Goal: Navigation & Orientation: Understand site structure

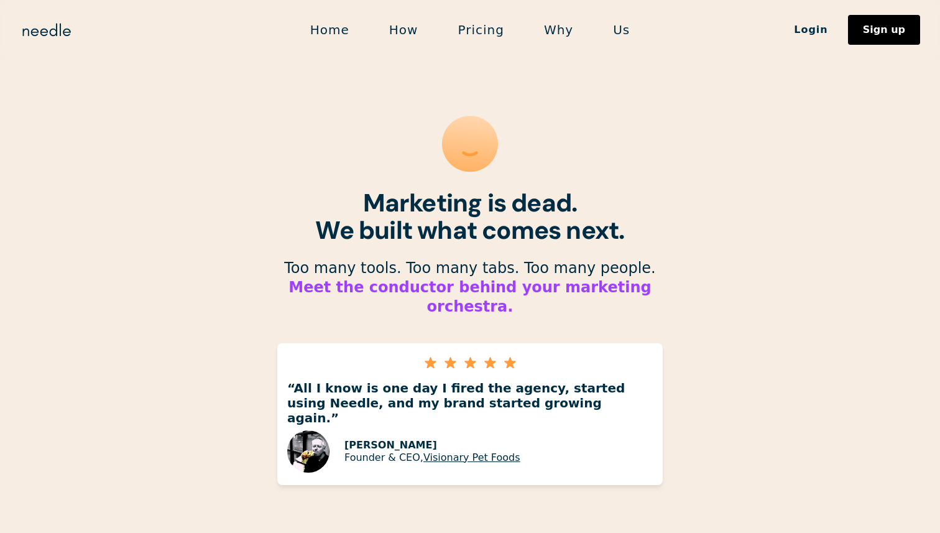
click at [470, 32] on link "Pricing" at bounding box center [481, 30] width 86 height 26
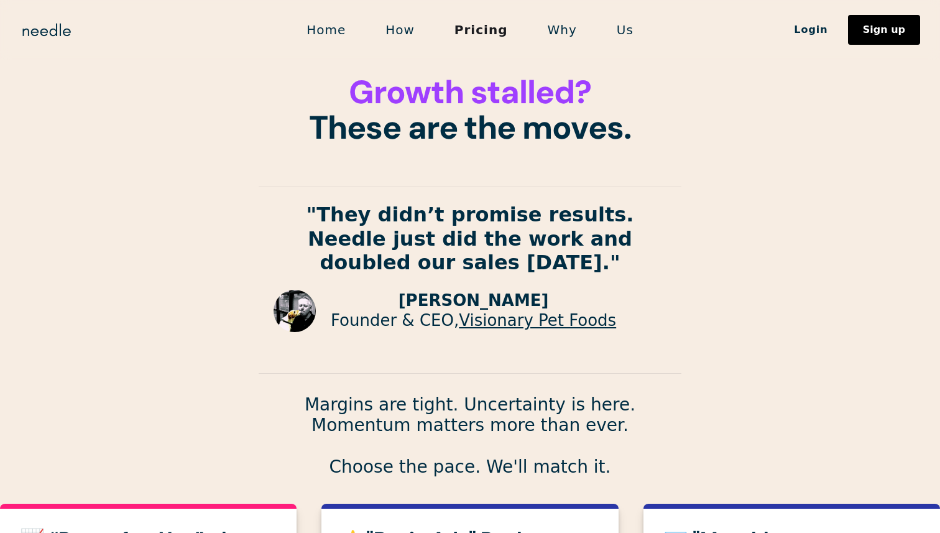
click at [397, 32] on link "How" at bounding box center [400, 30] width 69 height 26
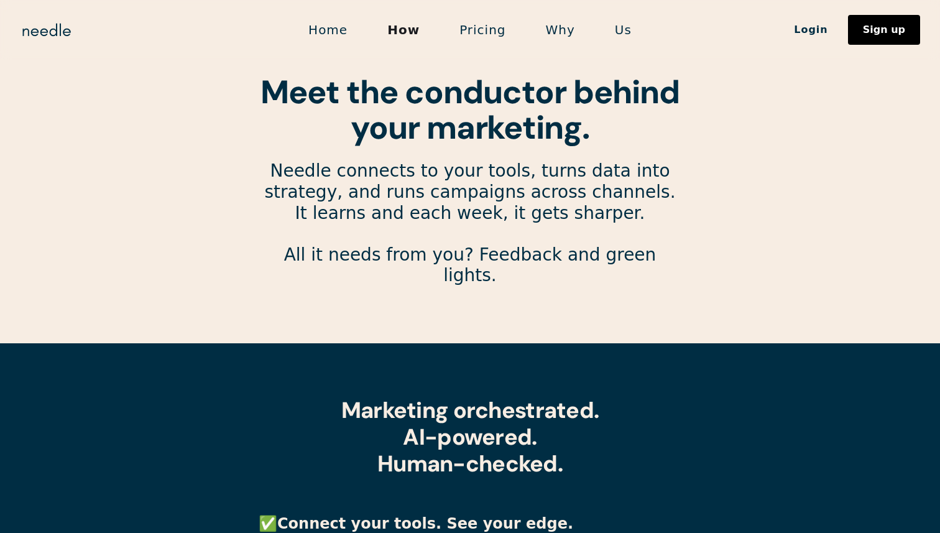
click at [349, 29] on link "Home" at bounding box center [327, 30] width 79 height 26
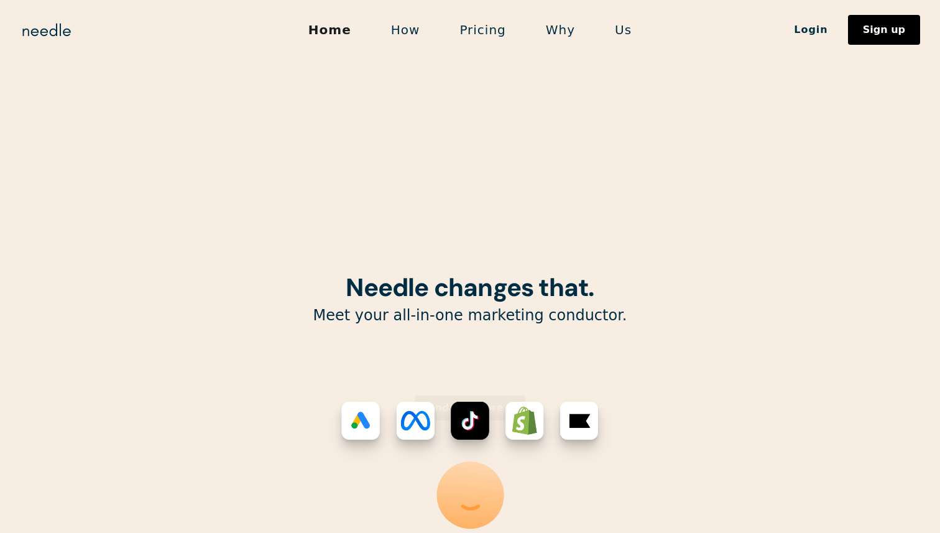
scroll to position [292, 0]
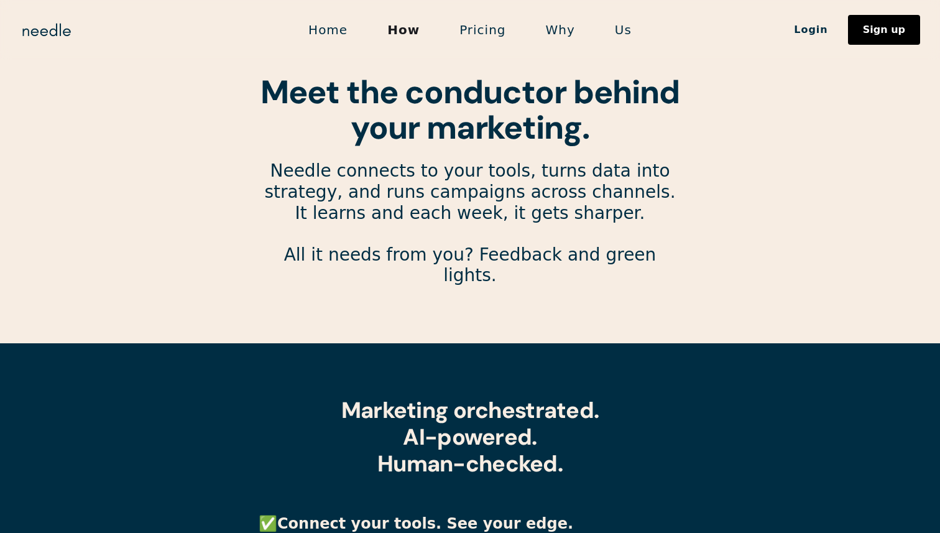
click at [612, 30] on link "Us" at bounding box center [623, 30] width 57 height 26
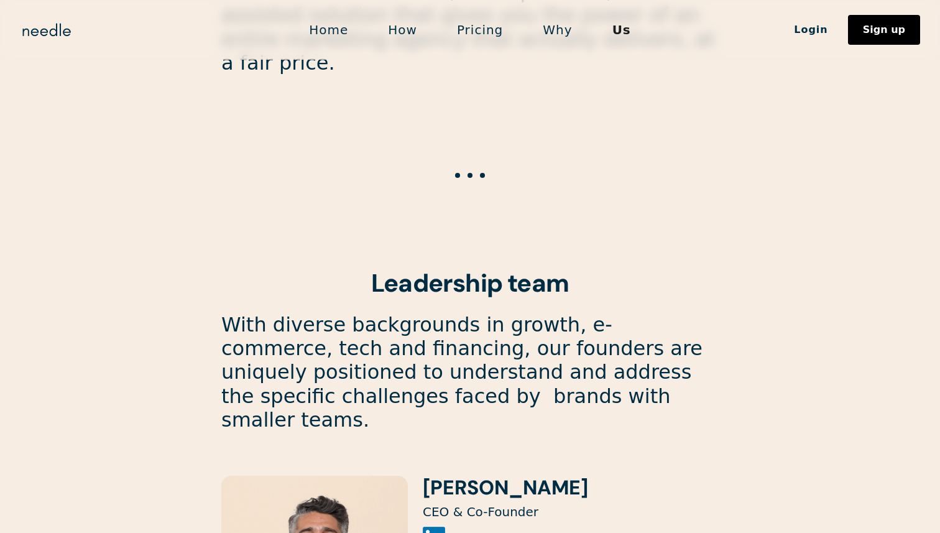
scroll to position [943, 0]
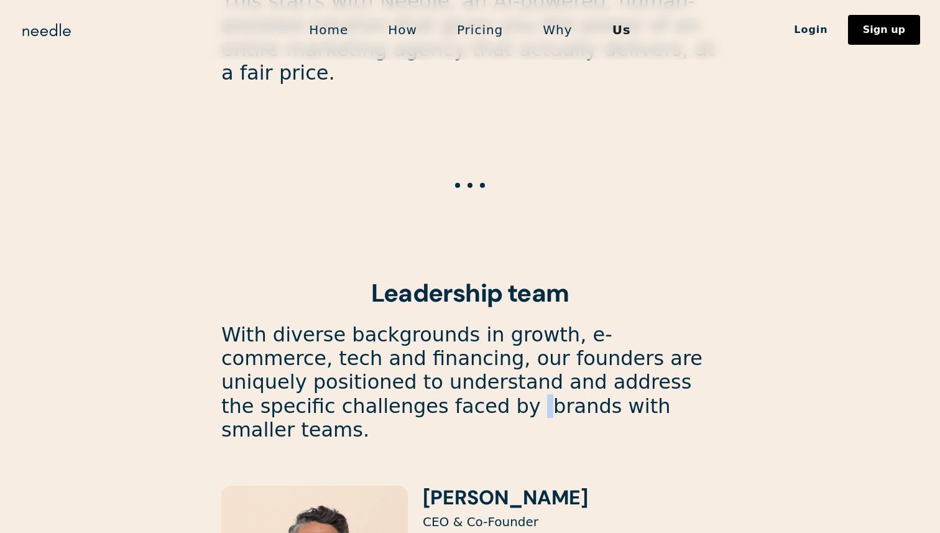
drag, startPoint x: 225, startPoint y: 381, endPoint x: 192, endPoint y: 387, distance: 33.5
click at [192, 387] on section "For the Disruptors. ‍ By the Doers . ‍ Headquartered in Los Angeles. Powered by…" at bounding box center [470, 498] width 940 height 2883
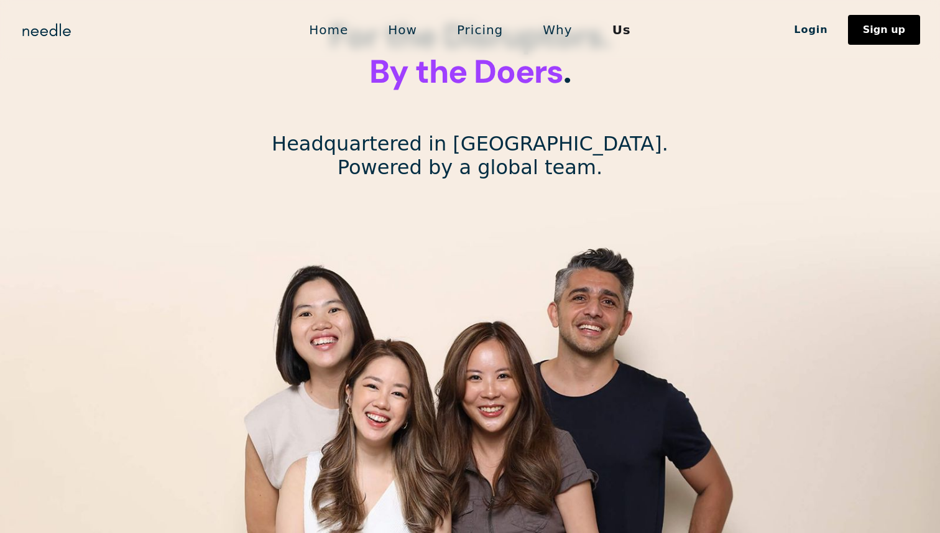
scroll to position [0, 0]
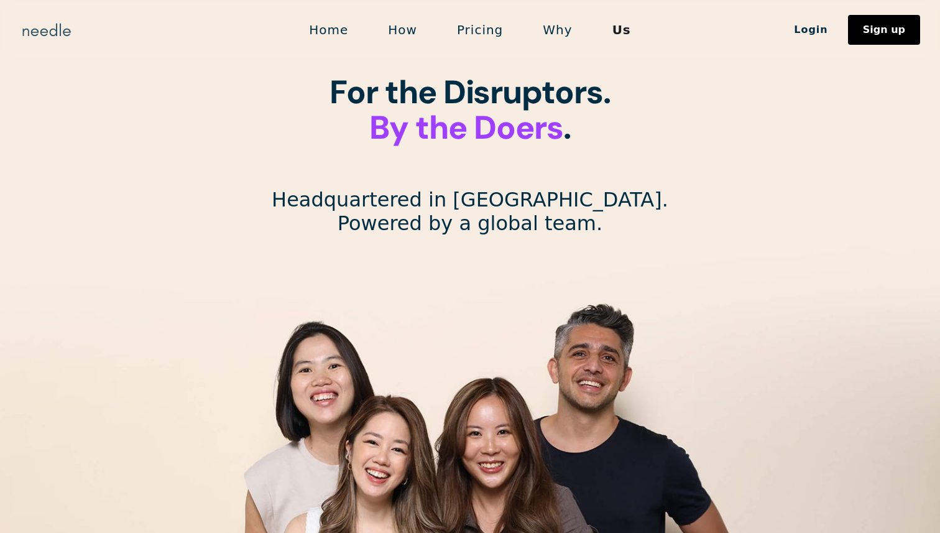
click at [55, 32] on img "home" at bounding box center [46, 30] width 53 height 20
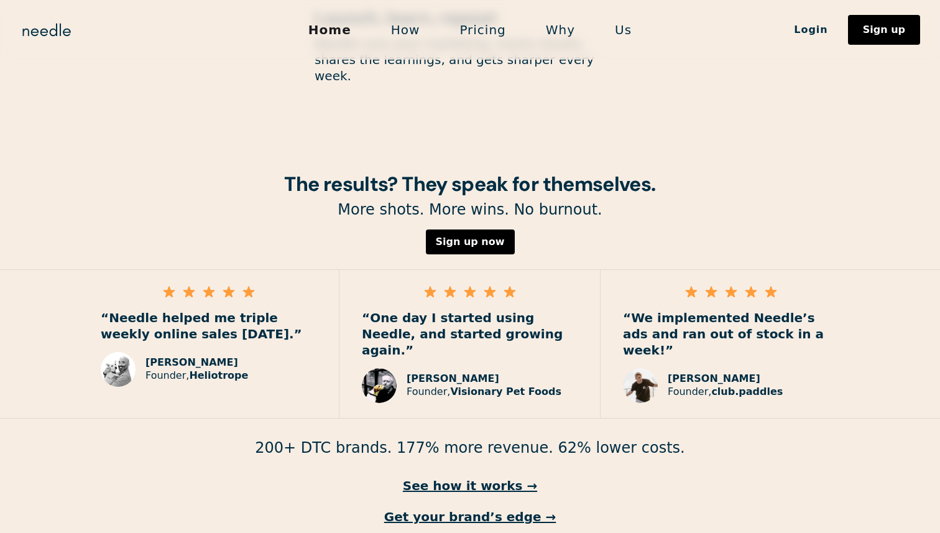
scroll to position [1746, 0]
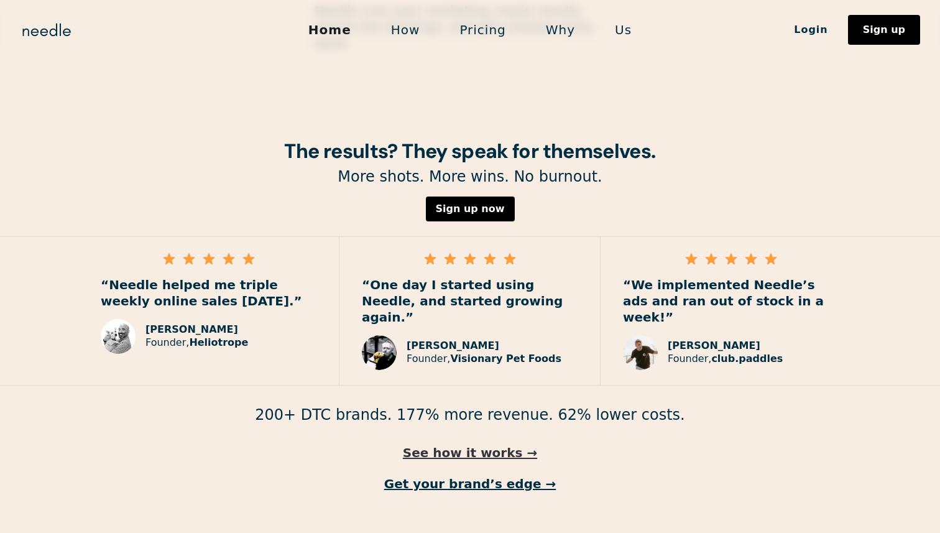
click at [448, 444] on link "See how it works →" at bounding box center [470, 452] width 940 height 16
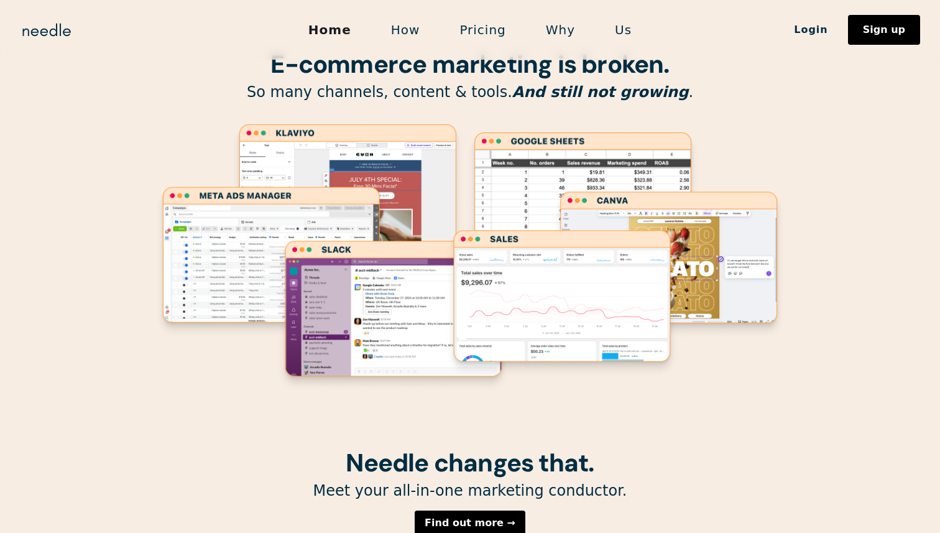
scroll to position [0, 0]
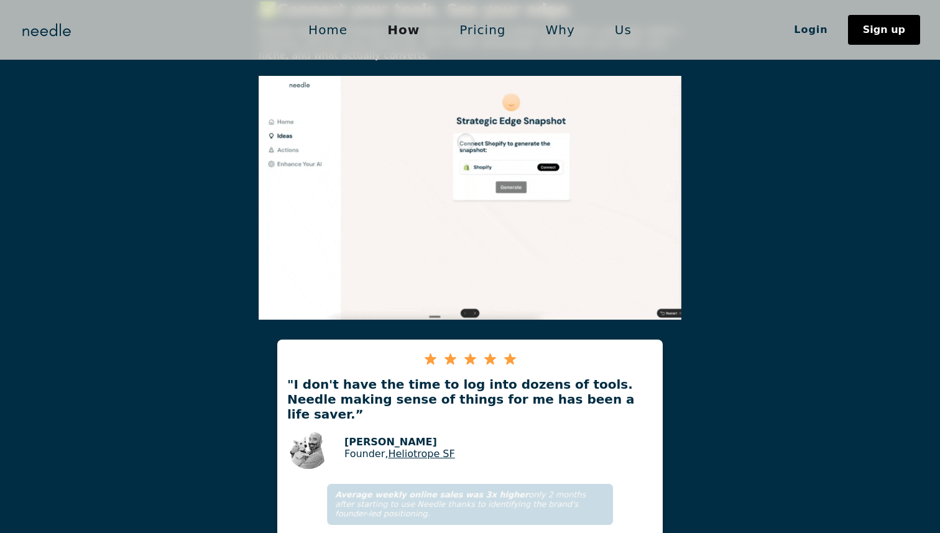
scroll to position [603, 0]
